Goal: Information Seeking & Learning: Find specific fact

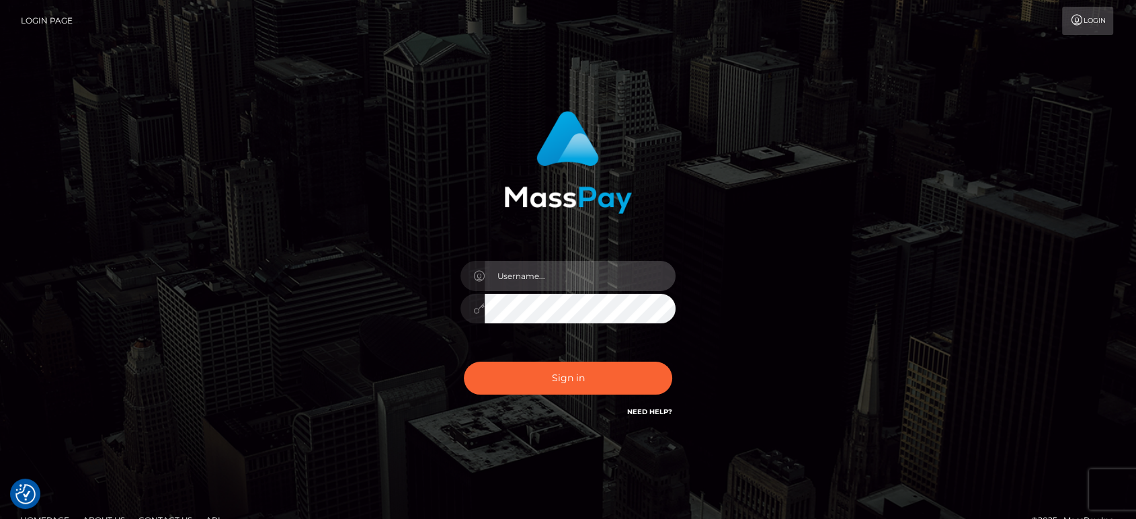
click at [602, 273] on input "text" at bounding box center [579, 276] width 191 height 30
type input "Ivan.B2"
click at [464, 361] on button "Sign in" at bounding box center [568, 377] width 208 height 33
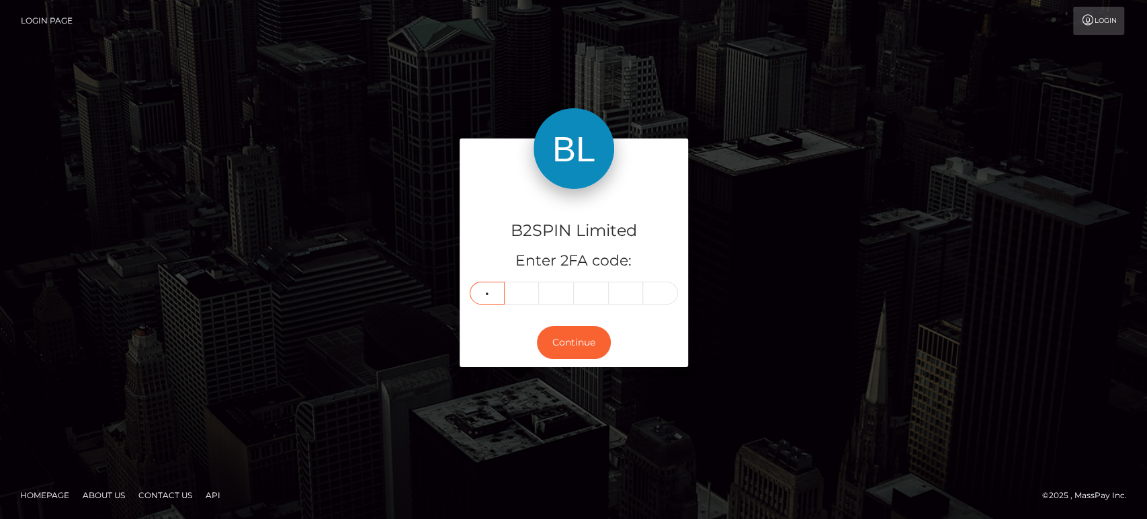
type input "6"
type input "5"
type input "1"
type input "4"
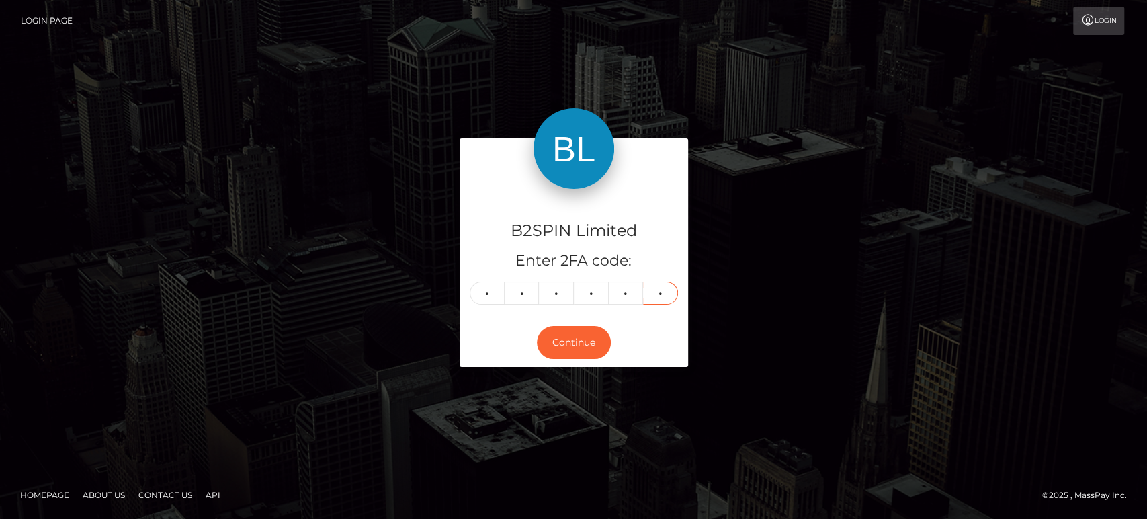
type input "3"
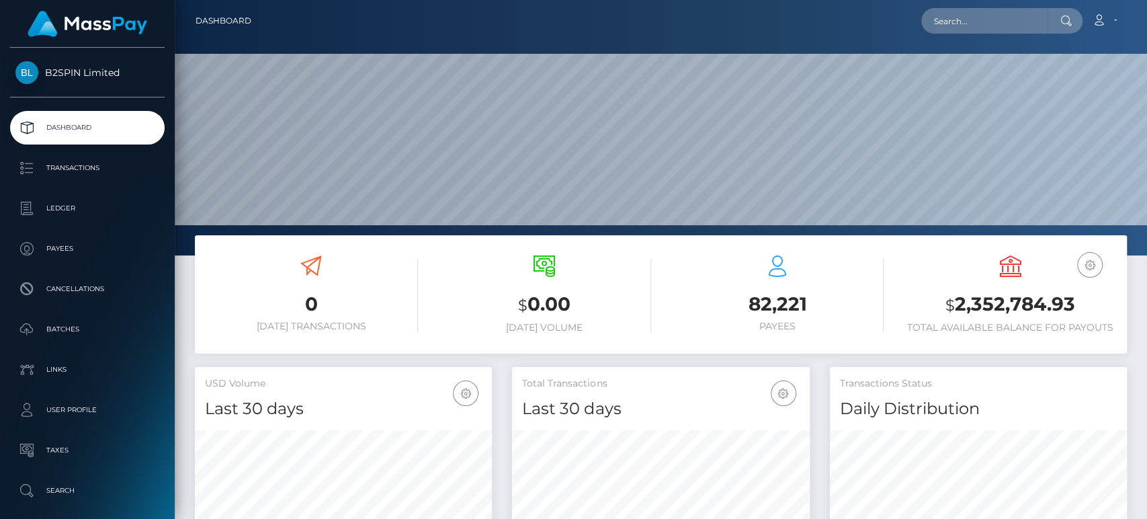
scroll to position [237, 297]
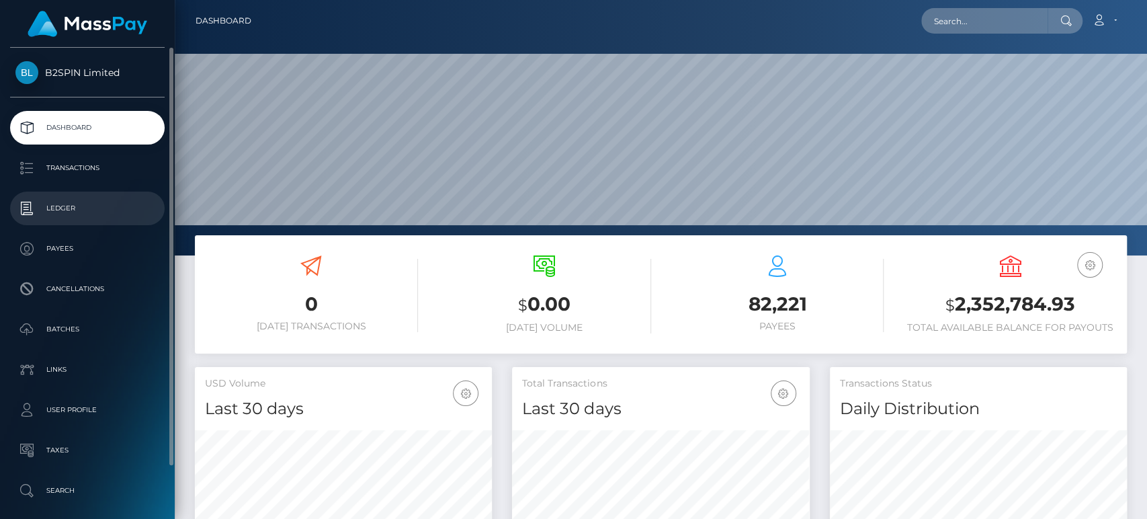
click at [93, 204] on p "Ledger" at bounding box center [87, 208] width 144 height 20
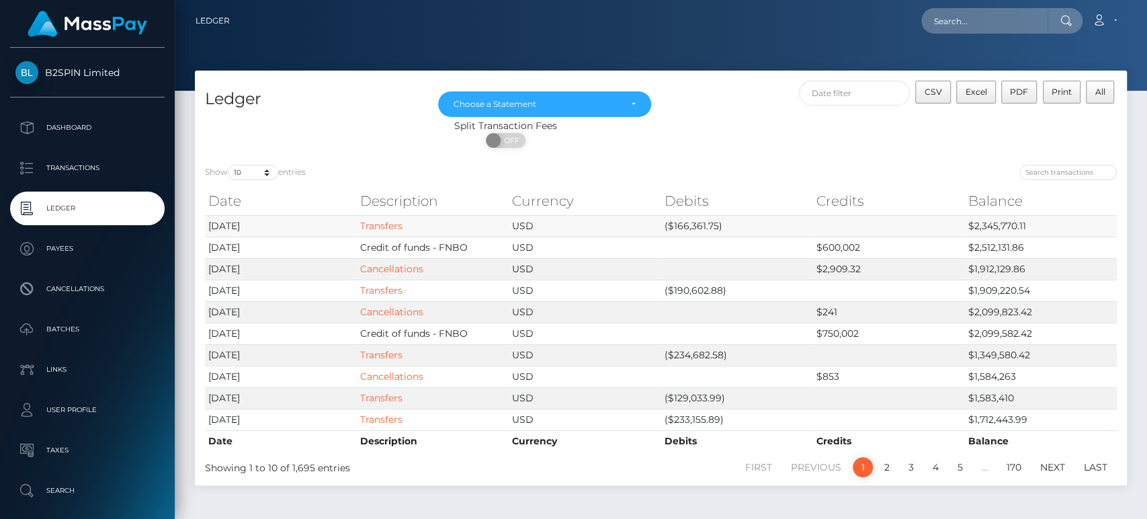
click at [693, 222] on td "($166,361.75)" at bounding box center [737, 226] width 152 height 22
copy td "166,361.75"
